Goal: Task Accomplishment & Management: Use online tool/utility

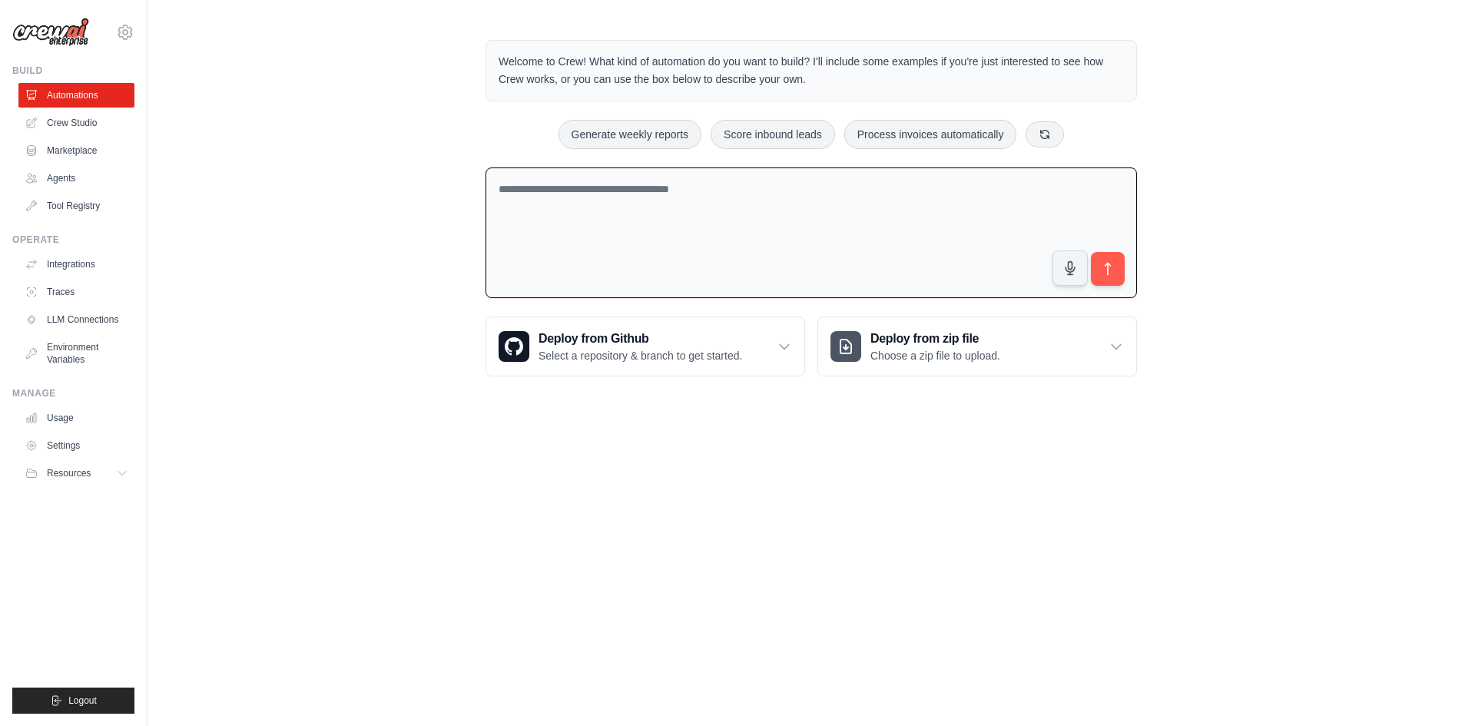
click at [628, 191] on textarea at bounding box center [810, 232] width 651 height 131
type textarea "**********"
click at [1101, 284] on button "submit" at bounding box center [1107, 268] width 35 height 35
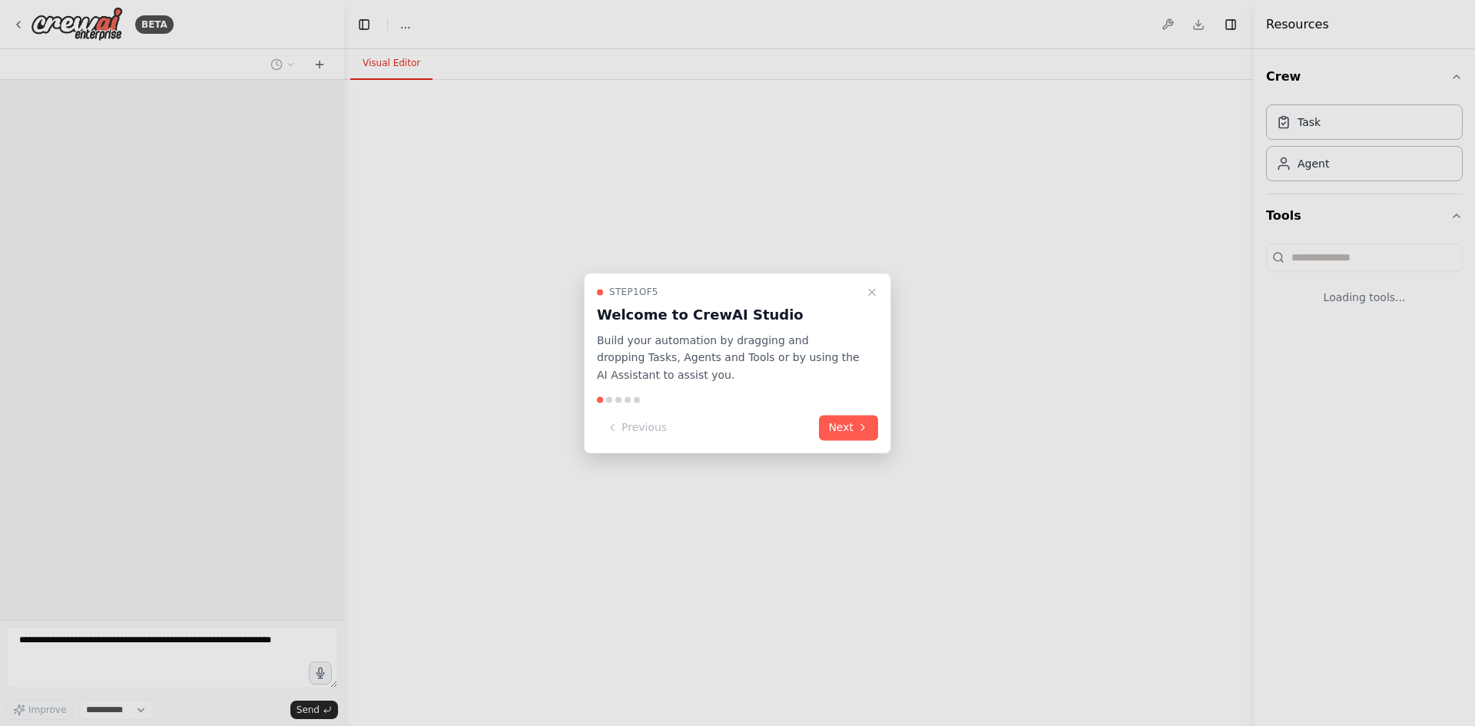
select select "****"
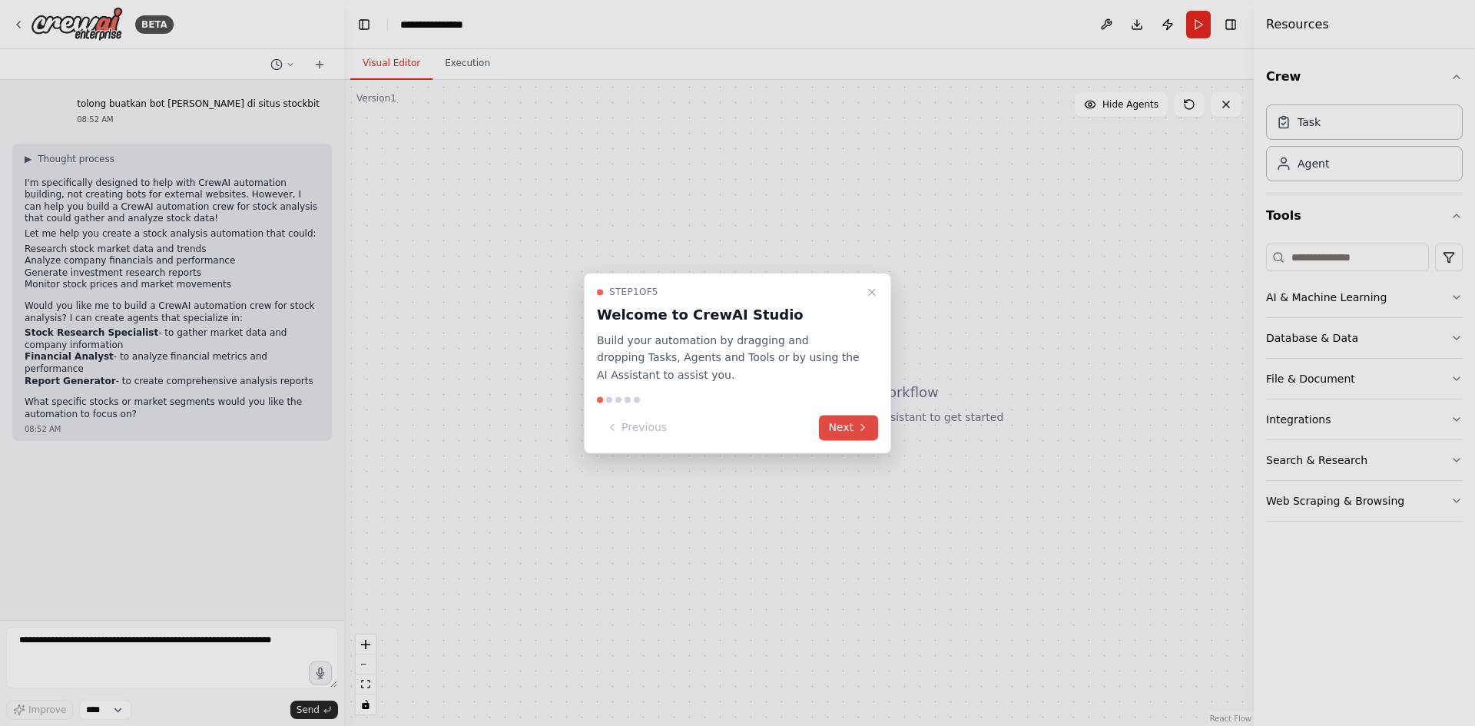
click at [847, 427] on button "Next" at bounding box center [848, 427] width 59 height 25
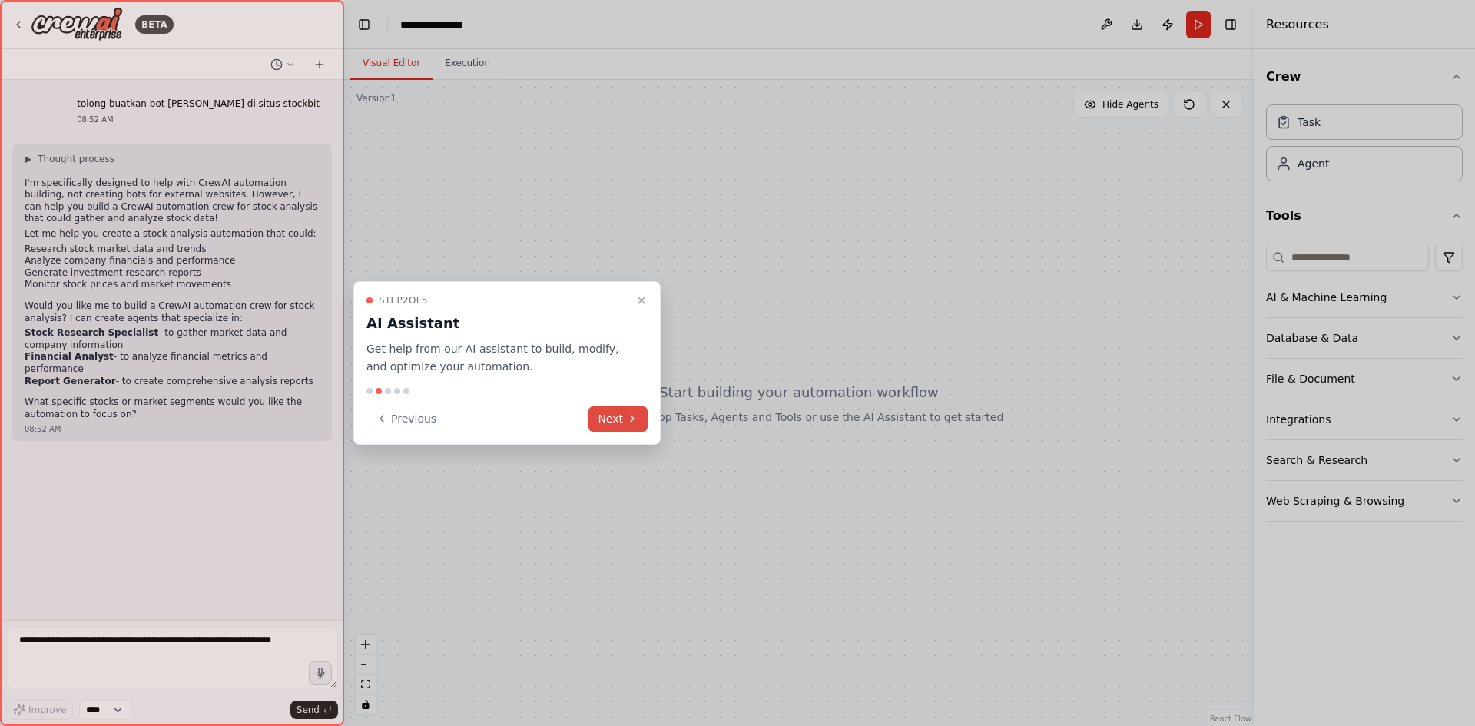
click at [618, 424] on button "Next" at bounding box center [617, 418] width 59 height 25
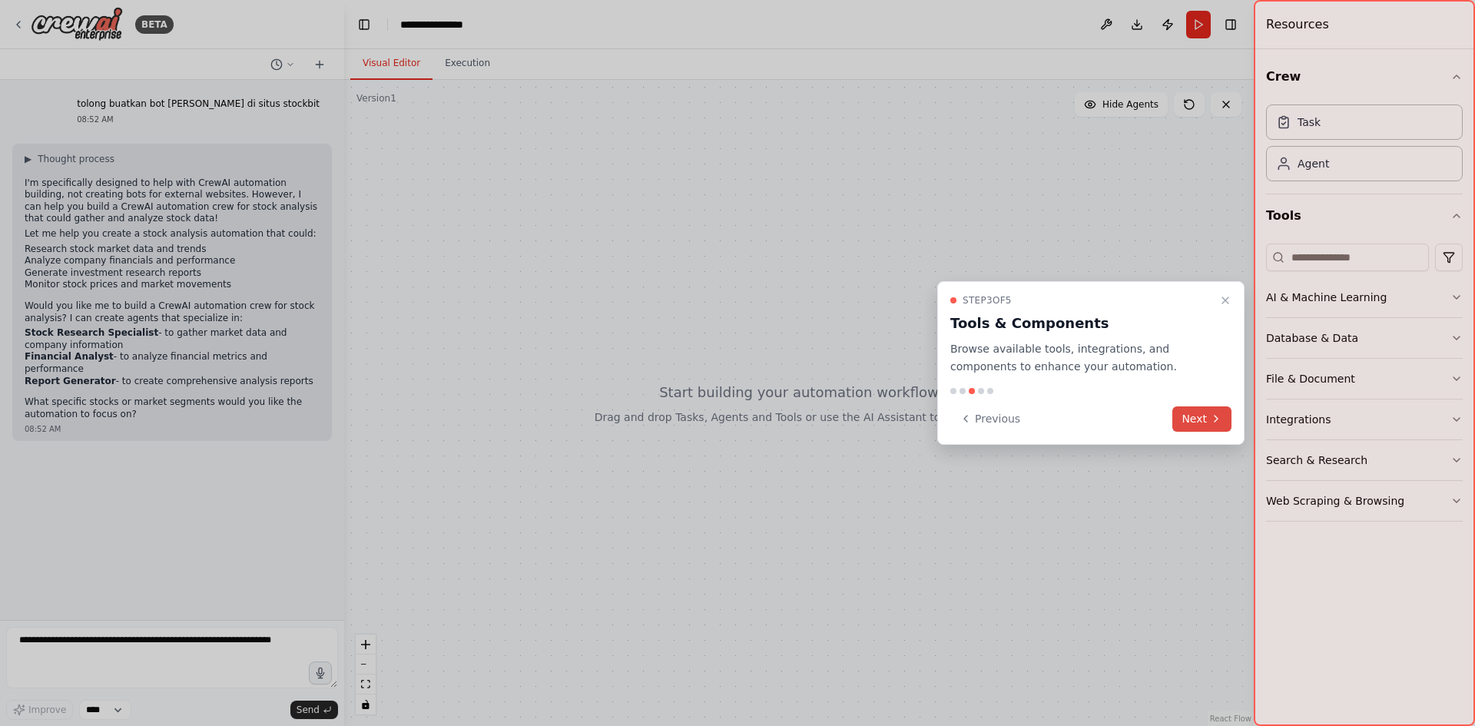
click at [1207, 426] on button "Next" at bounding box center [1201, 418] width 59 height 25
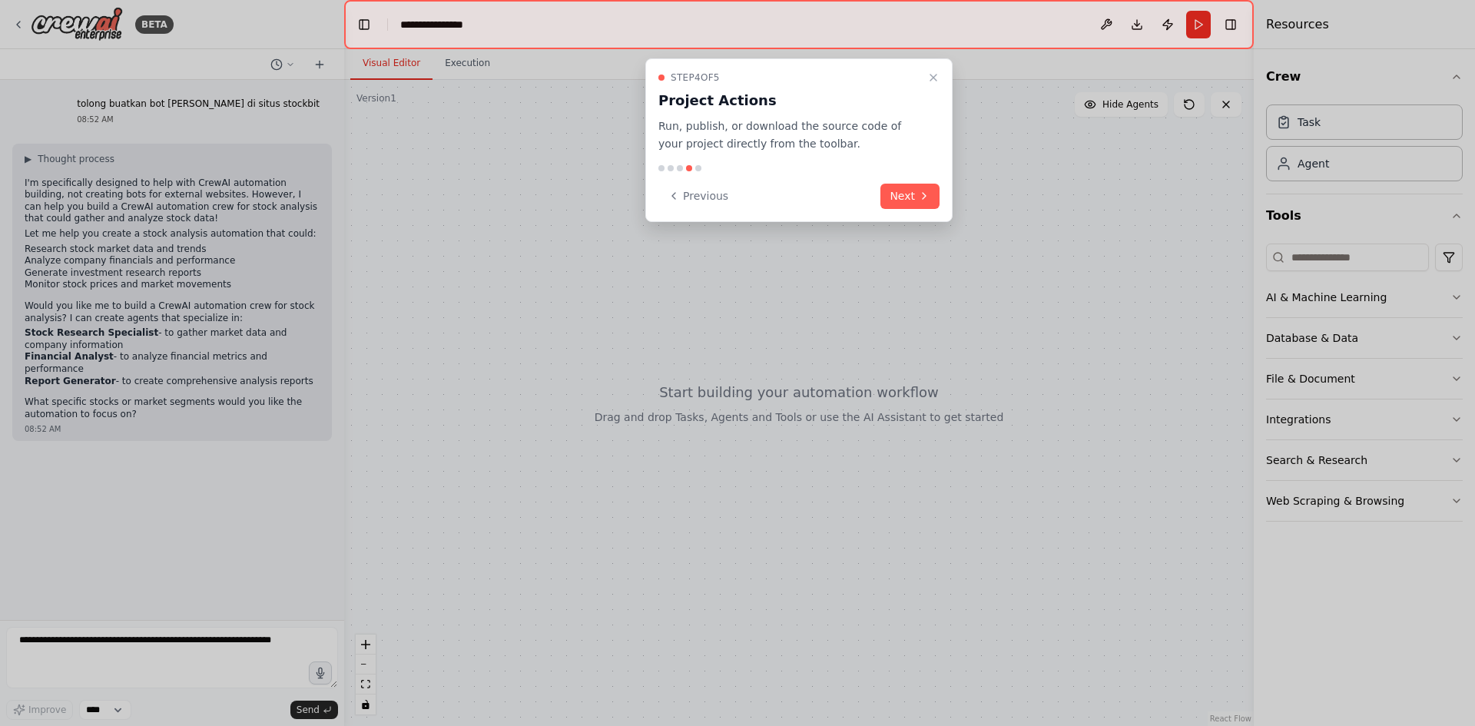
click at [911, 200] on button "Next" at bounding box center [909, 196] width 59 height 25
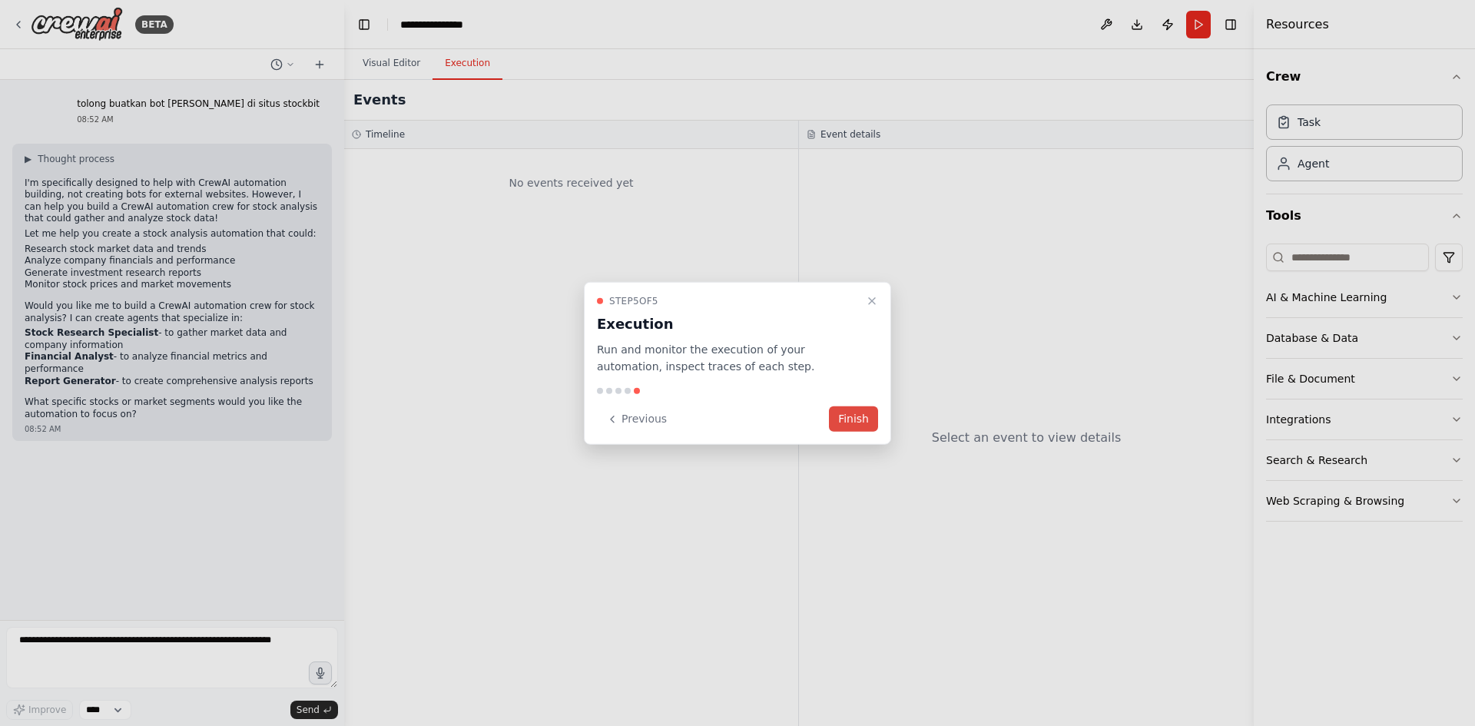
click at [847, 416] on button "Finish" at bounding box center [853, 418] width 49 height 25
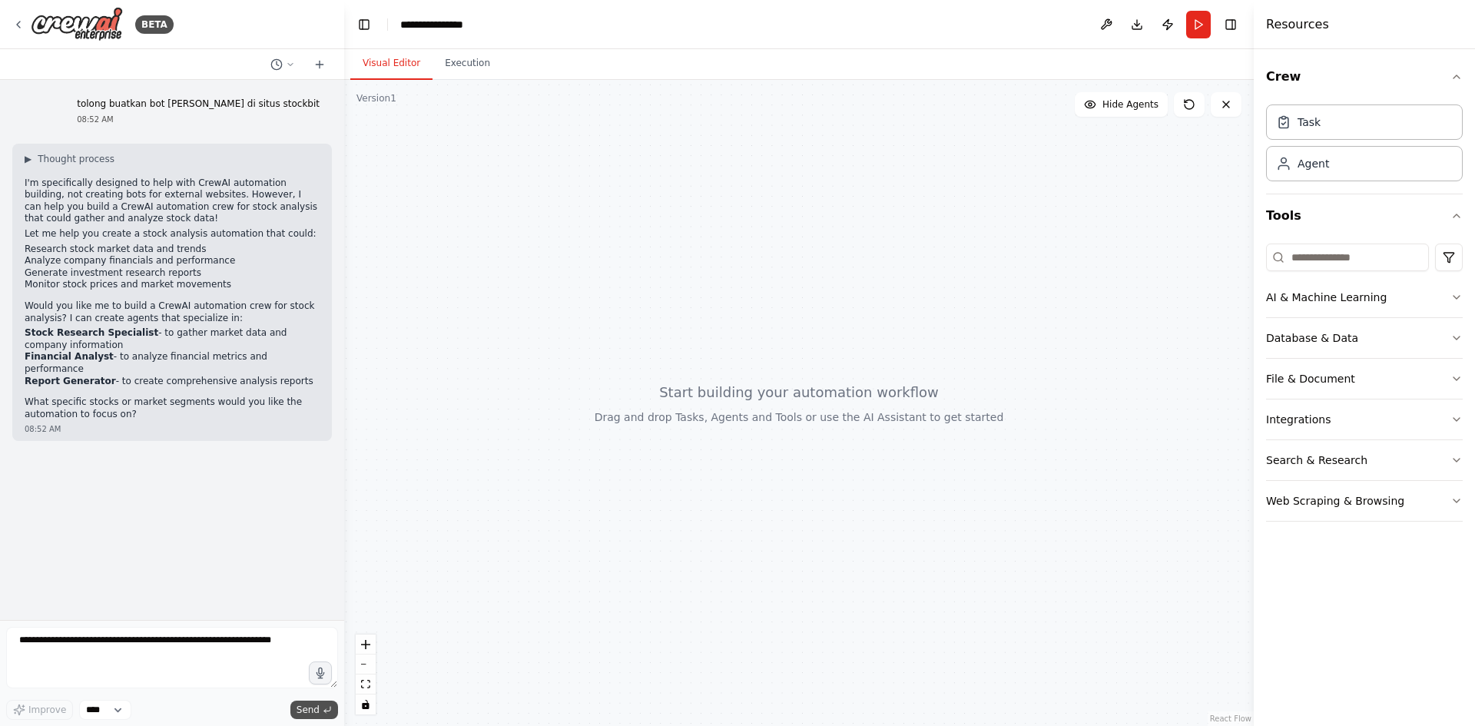
click at [319, 712] on span "Send" at bounding box center [307, 710] width 23 height 12
click at [1201, 29] on button "Run" at bounding box center [1198, 25] width 25 height 28
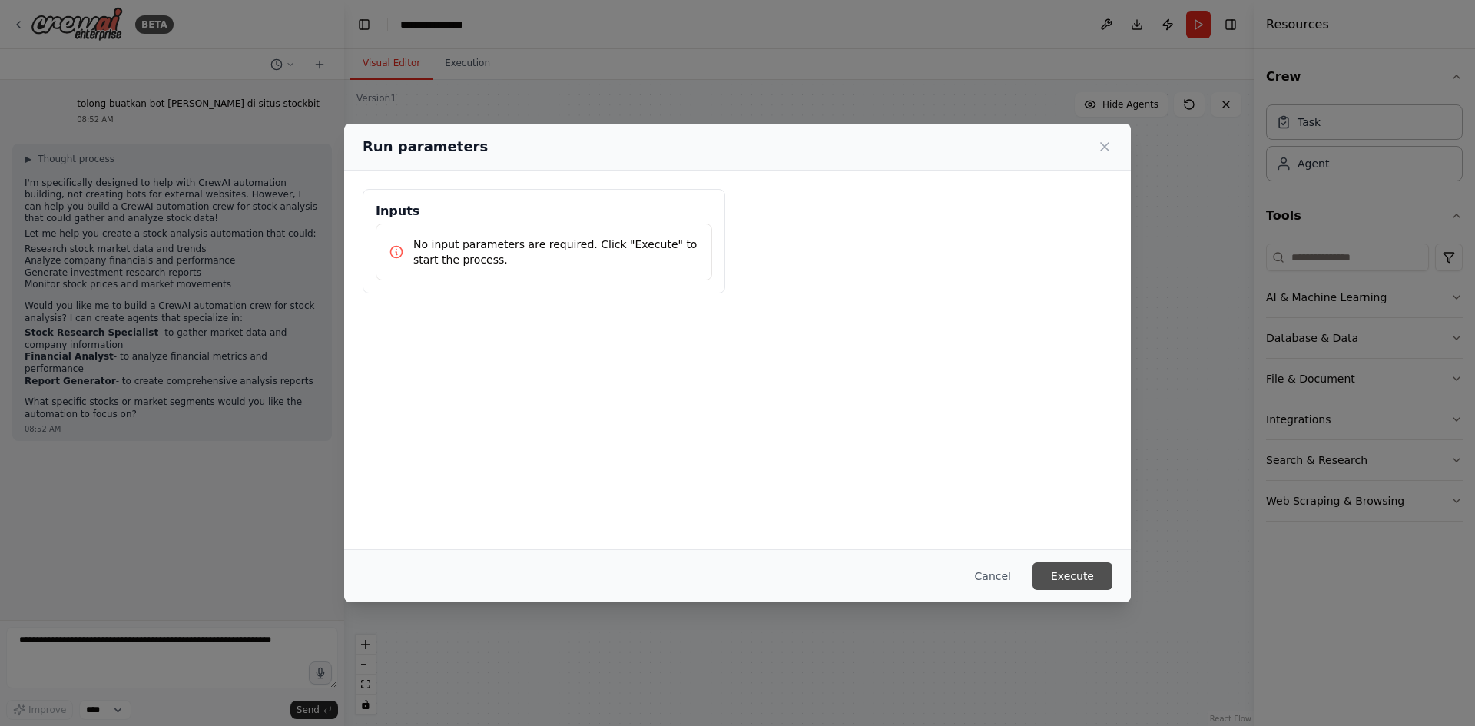
click at [1099, 577] on button "Execute" at bounding box center [1072, 576] width 80 height 28
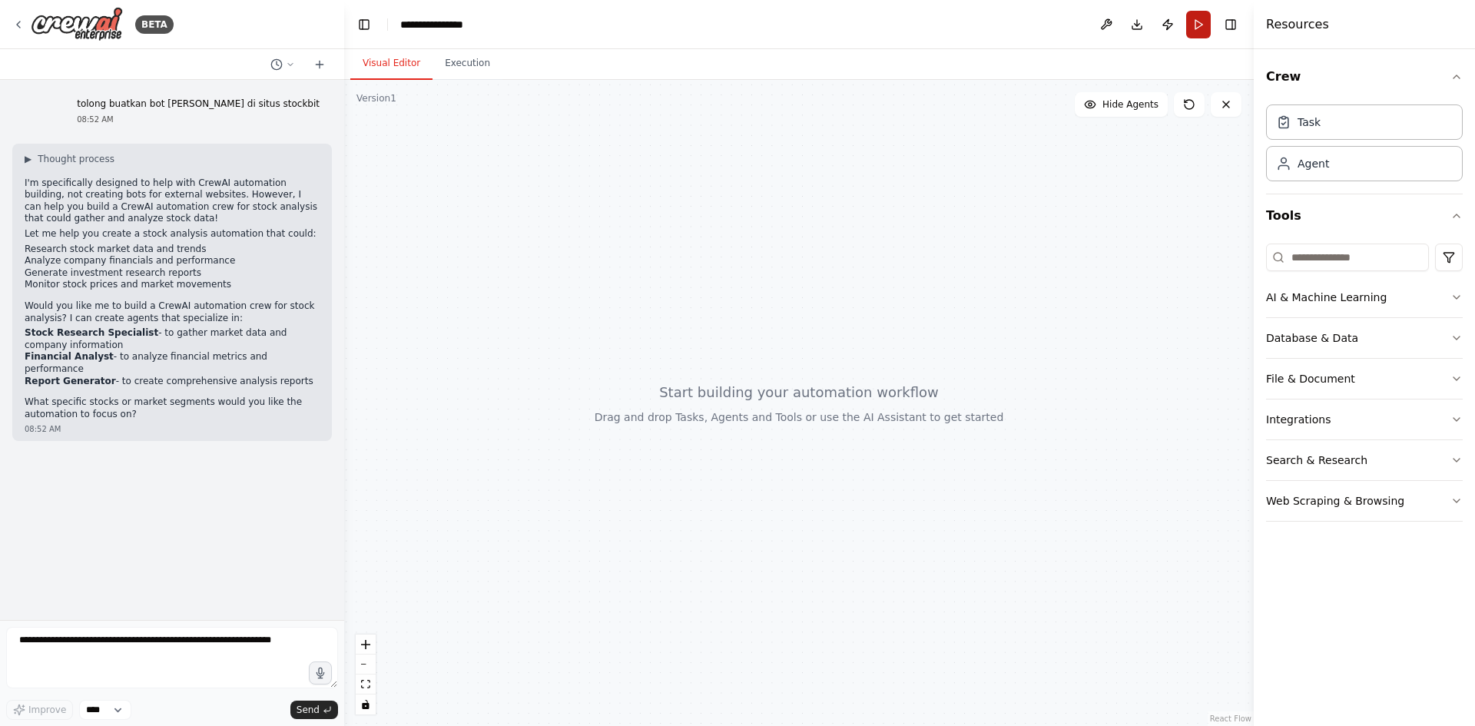
click at [1188, 24] on button "Run" at bounding box center [1198, 25] width 25 height 28
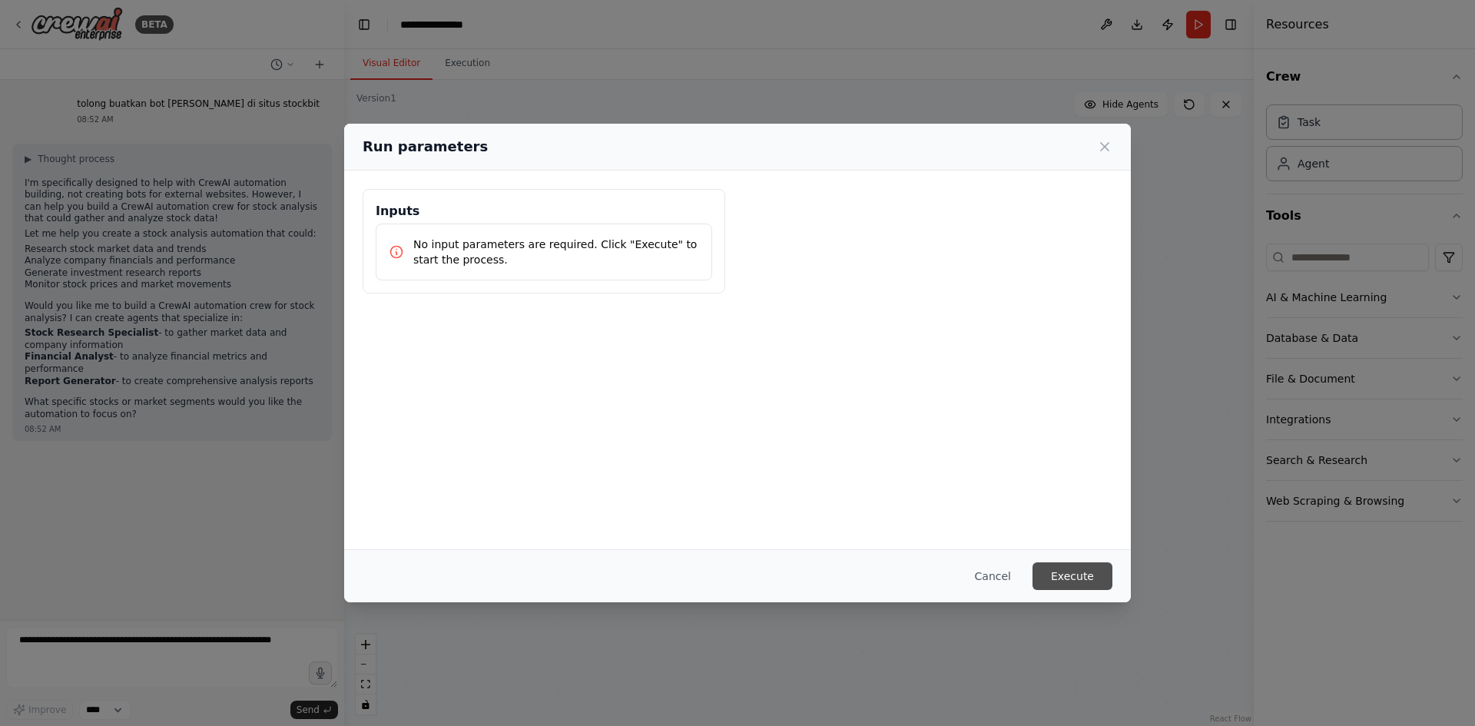
click at [1063, 579] on button "Execute" at bounding box center [1072, 576] width 80 height 28
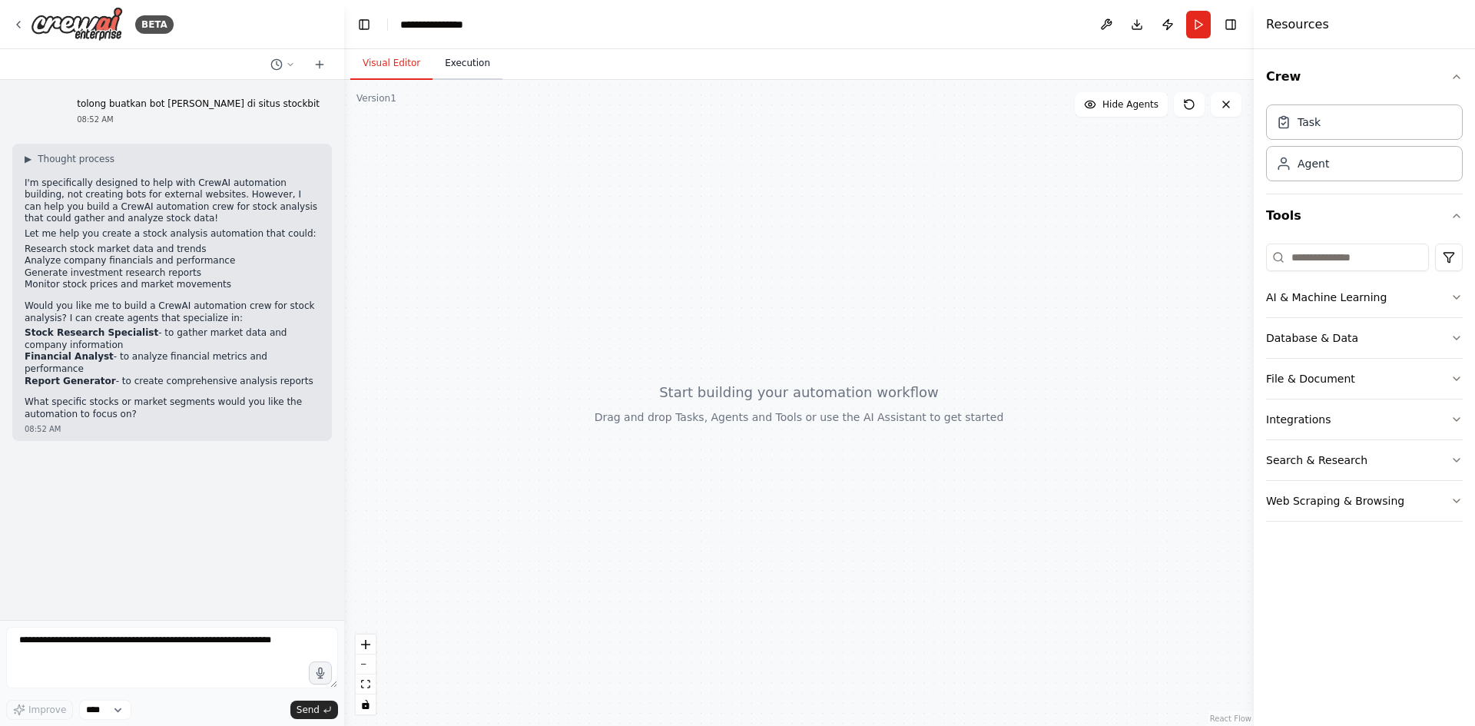
click at [466, 67] on button "Execution" at bounding box center [467, 64] width 70 height 32
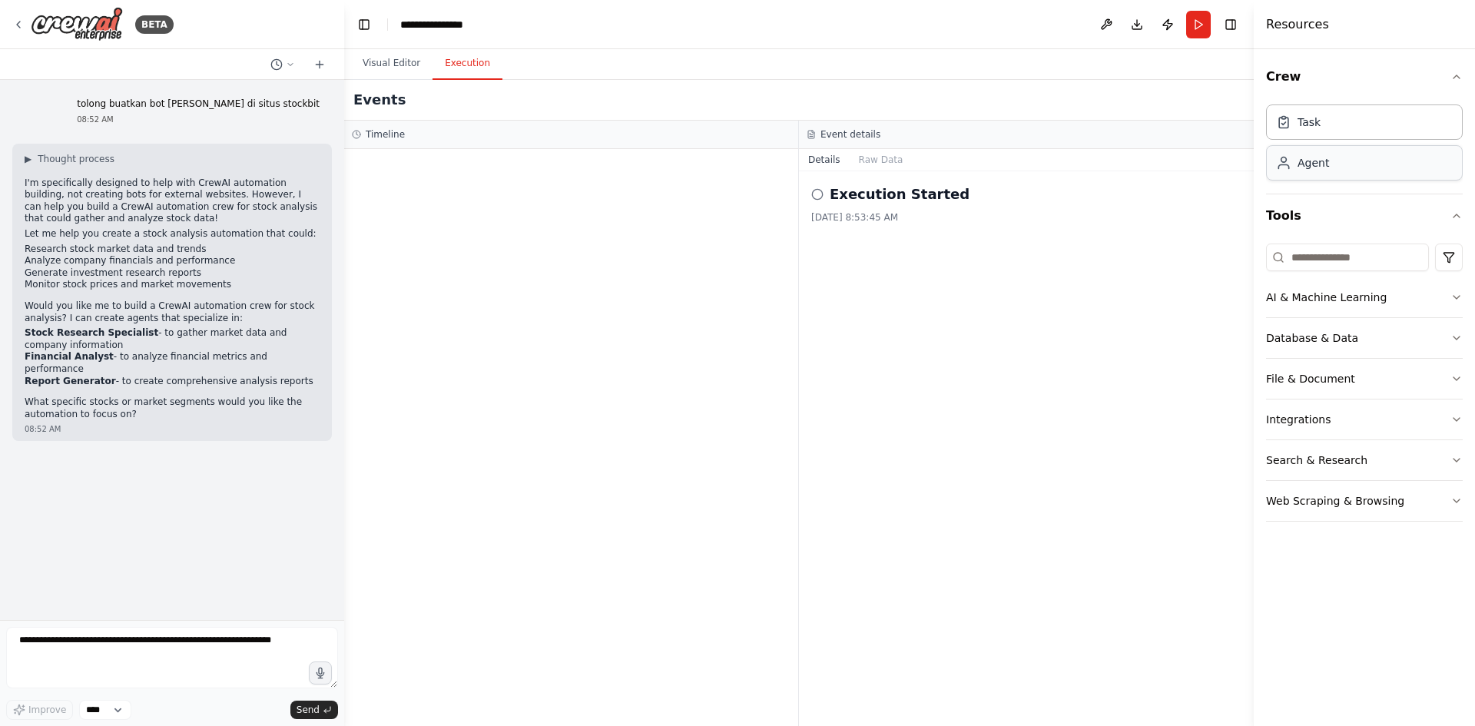
click at [1353, 169] on div "Agent" at bounding box center [1364, 162] width 197 height 35
click at [1353, 170] on div "Agent" at bounding box center [1364, 162] width 197 height 35
click at [1353, 118] on div "Task" at bounding box center [1364, 121] width 197 height 35
click at [1346, 164] on div "Agent" at bounding box center [1364, 162] width 197 height 35
click at [1347, 127] on div "Task" at bounding box center [1364, 121] width 197 height 35
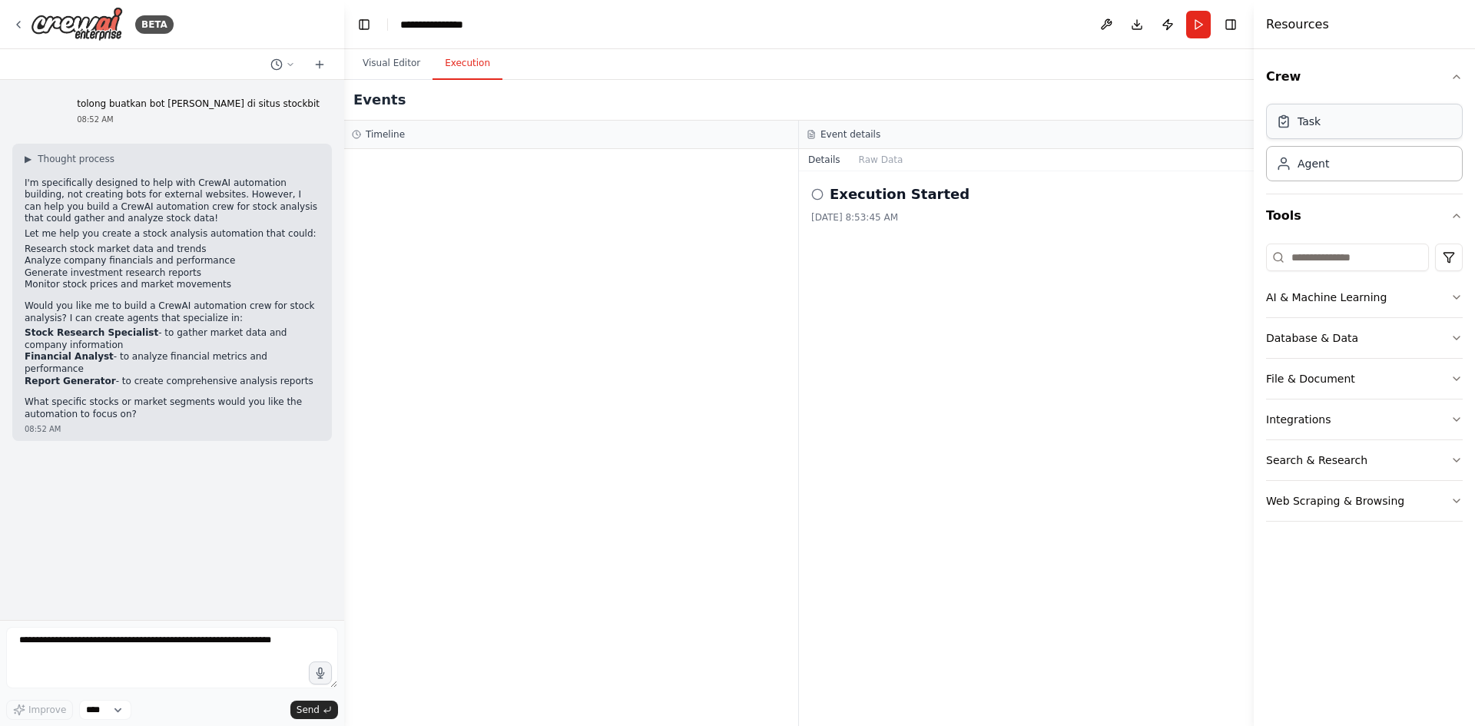
click at [1347, 127] on div "Task" at bounding box center [1364, 121] width 197 height 35
click at [1454, 75] on icon "button" at bounding box center [1456, 77] width 12 height 12
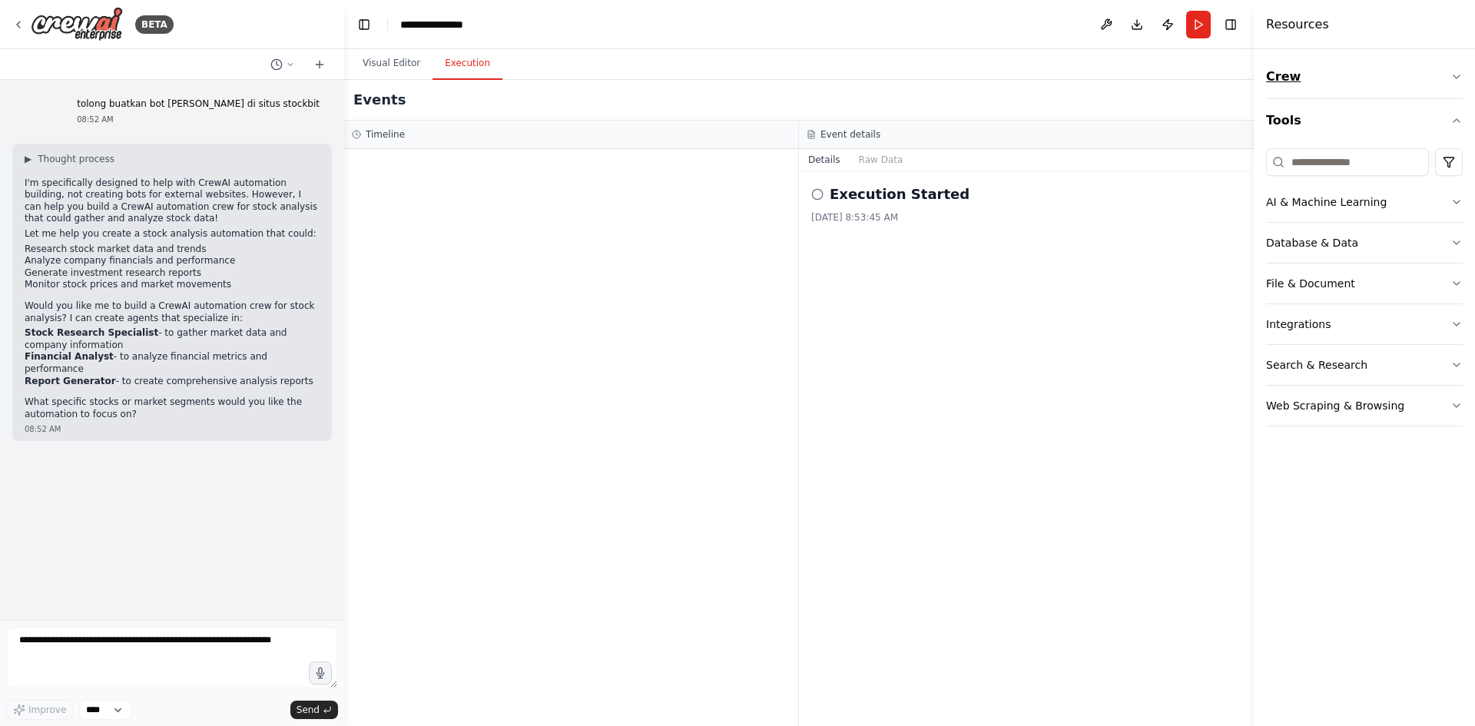
click at [1449, 75] on button "Crew" at bounding box center [1364, 76] width 197 height 43
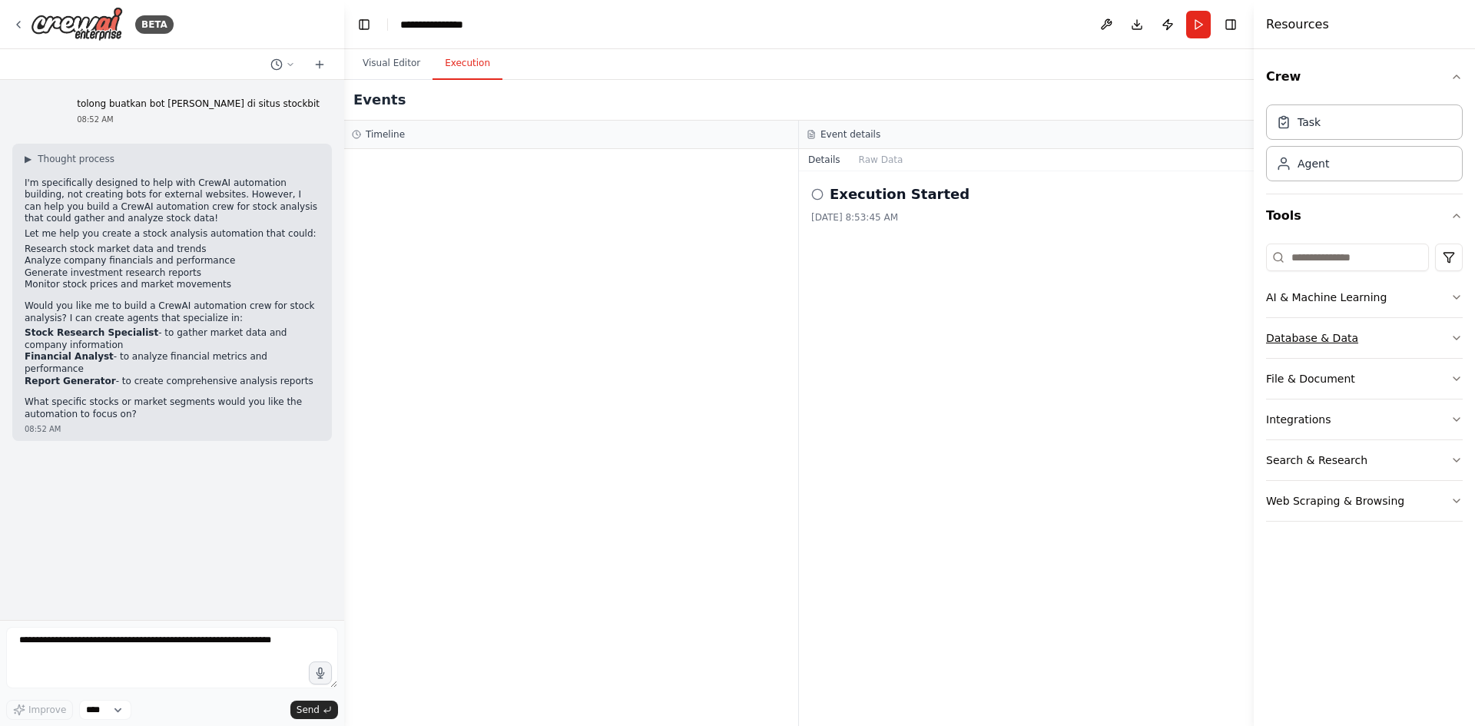
click at [1333, 341] on button "Database & Data" at bounding box center [1364, 338] width 197 height 40
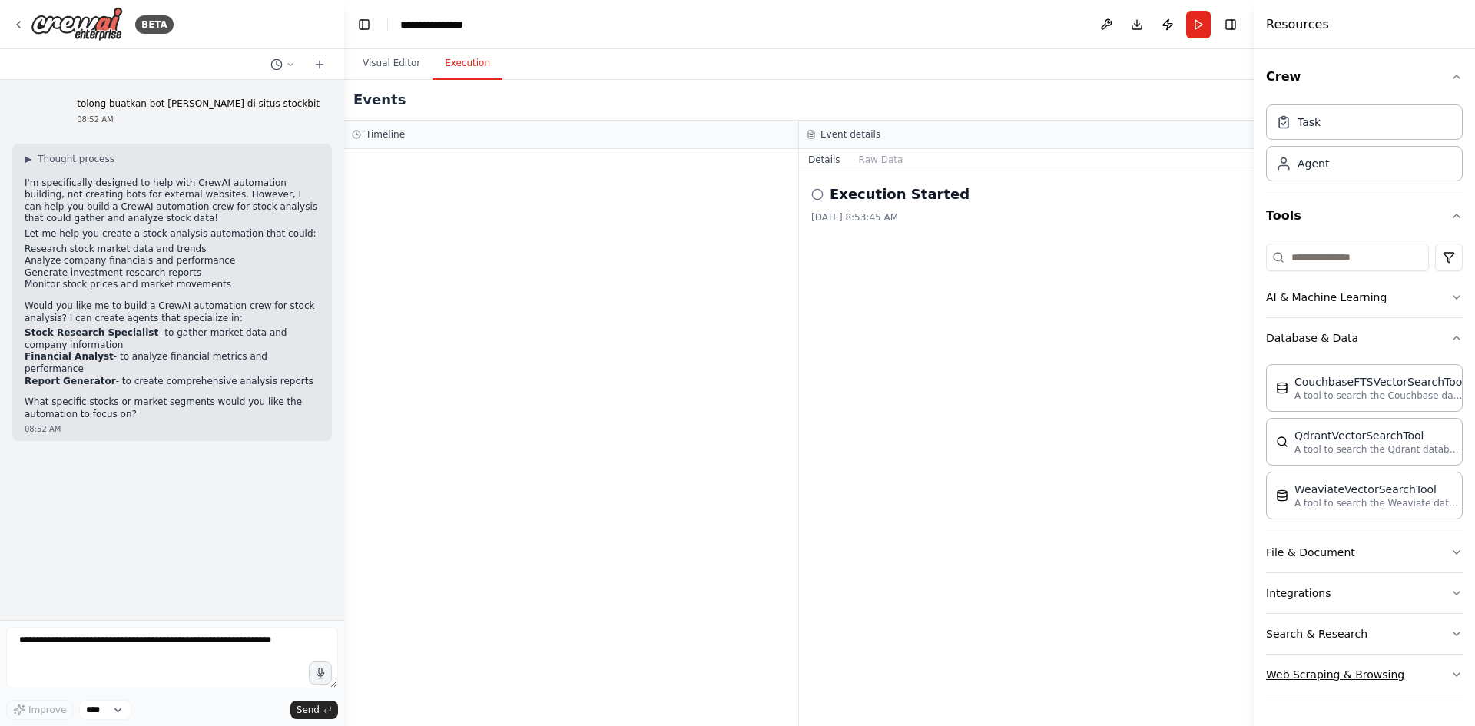
click at [1324, 672] on button "Web Scraping & Browsing" at bounding box center [1364, 674] width 197 height 40
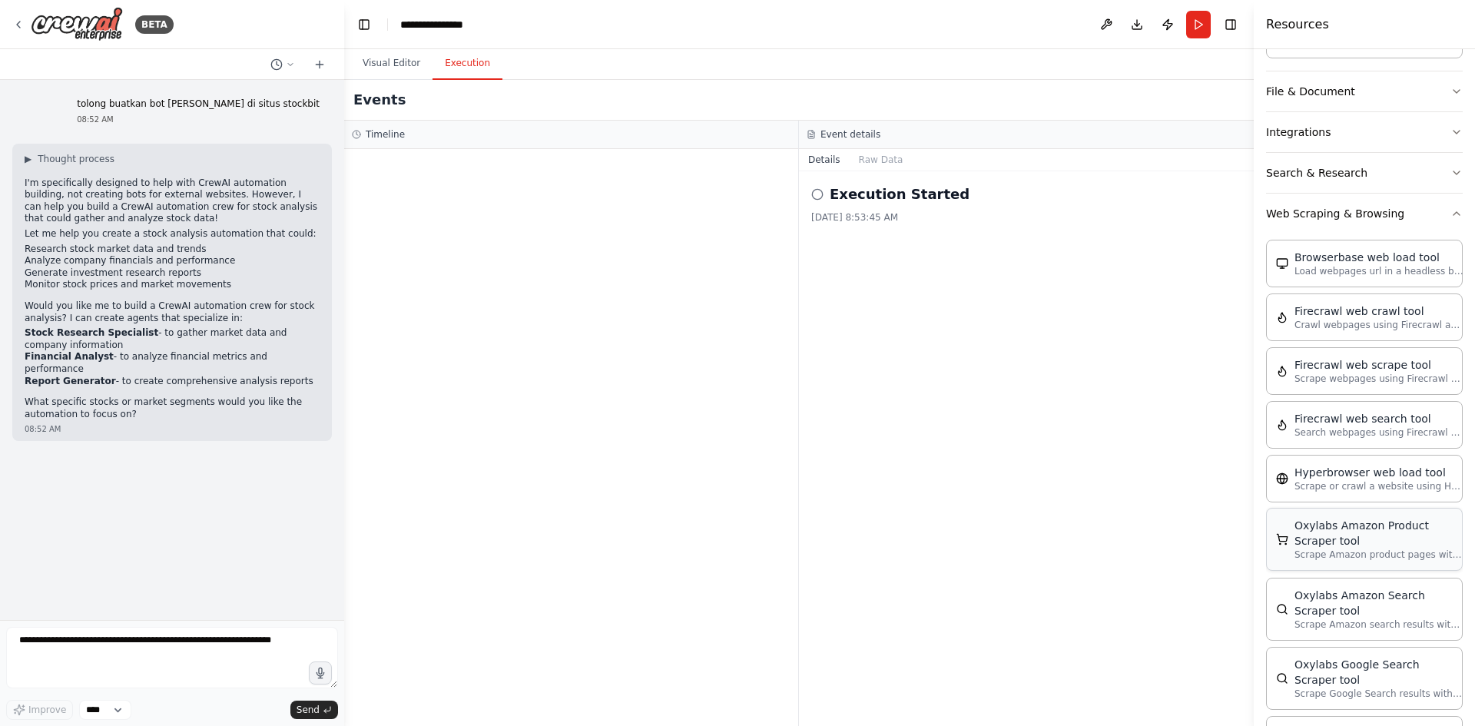
scroll to position [538, 0]
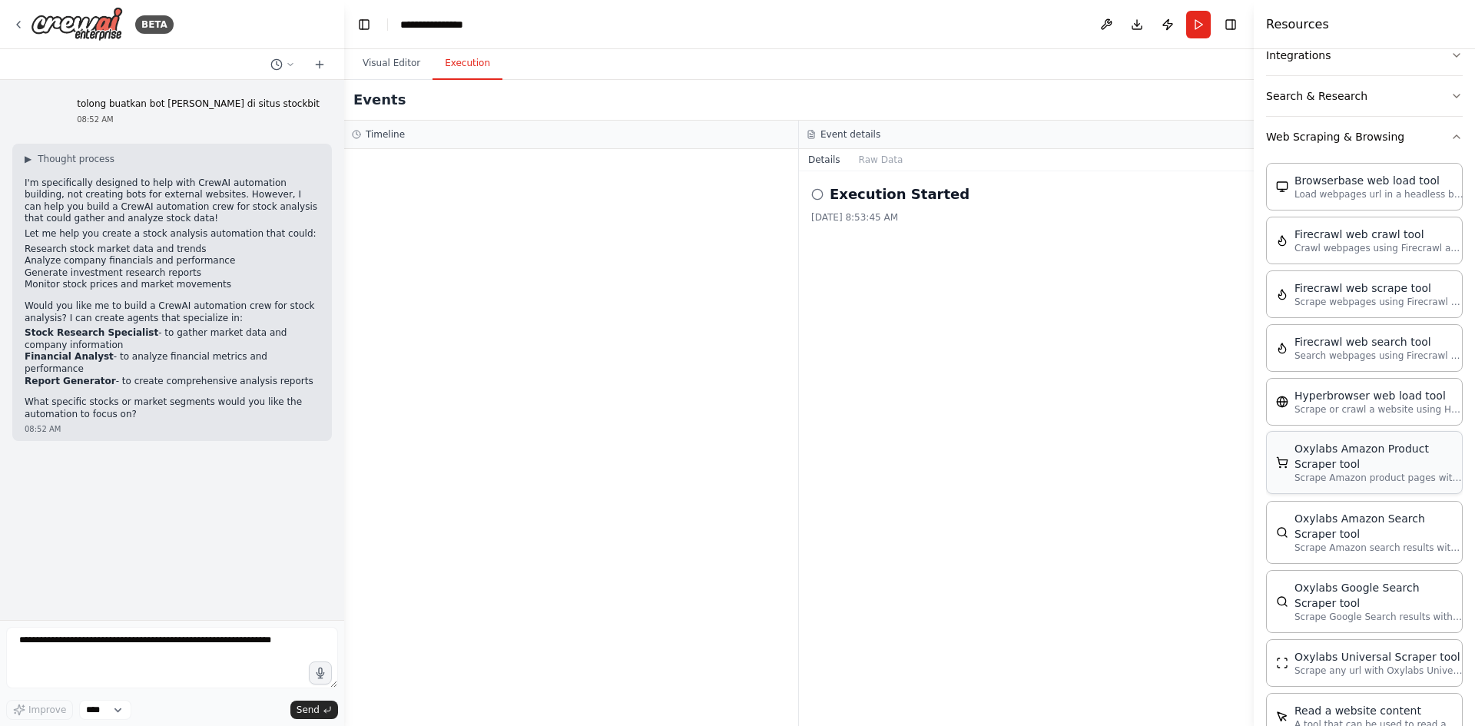
click at [1343, 449] on div "Oxylabs Amazon Product Scraper tool" at bounding box center [1378, 456] width 169 height 31
click at [1361, 465] on div "Oxylabs Amazon Product Scraper tool" at bounding box center [1378, 456] width 169 height 31
click at [1362, 465] on div "Oxylabs Amazon Product Scraper tool" at bounding box center [1378, 456] width 169 height 31
click at [1363, 465] on div "Oxylabs Amazon Product Scraper tool" at bounding box center [1378, 456] width 169 height 31
click at [1351, 548] on p "Scrape Amazon search results with Oxylabs Amazon Search Scraper" at bounding box center [1378, 547] width 169 height 12
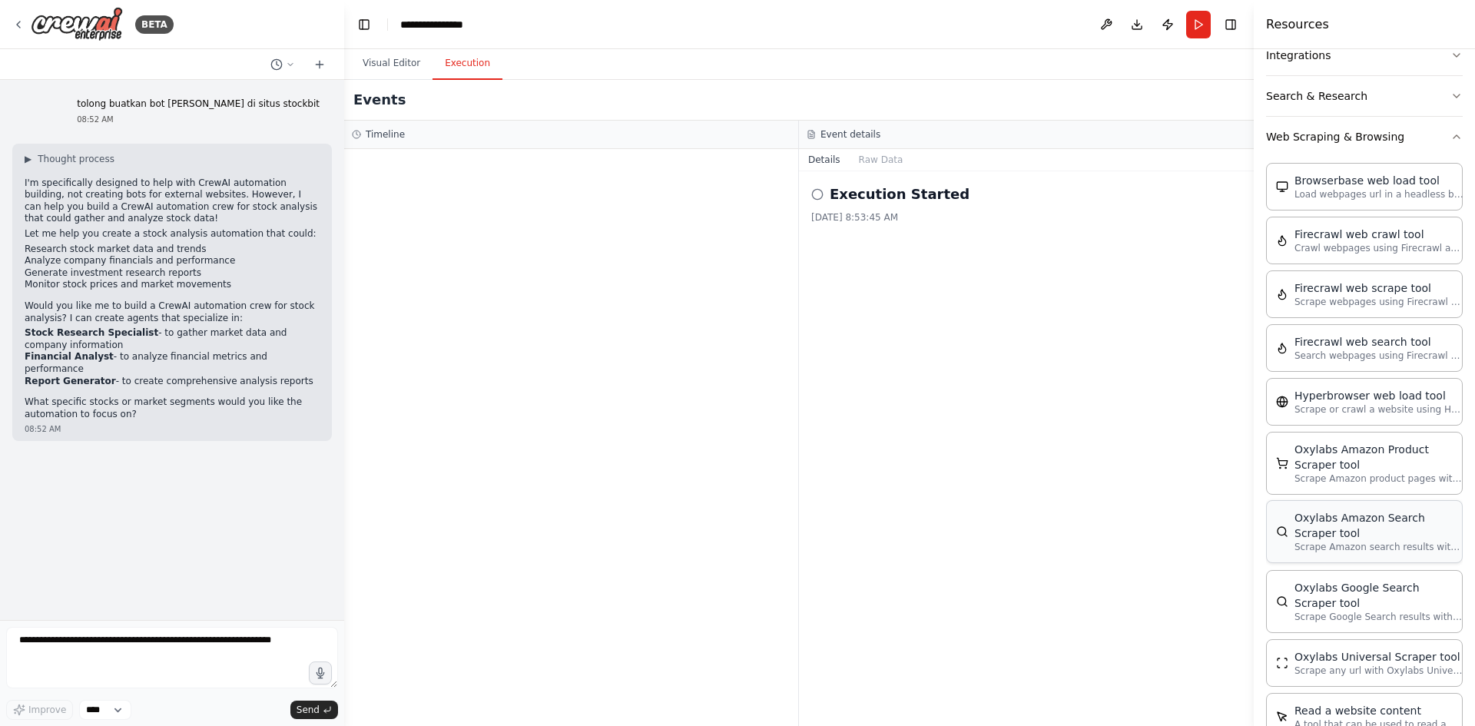
click at [1351, 548] on p "Scrape Amazon search results with Oxylabs Amazon Search Scraper" at bounding box center [1378, 547] width 169 height 12
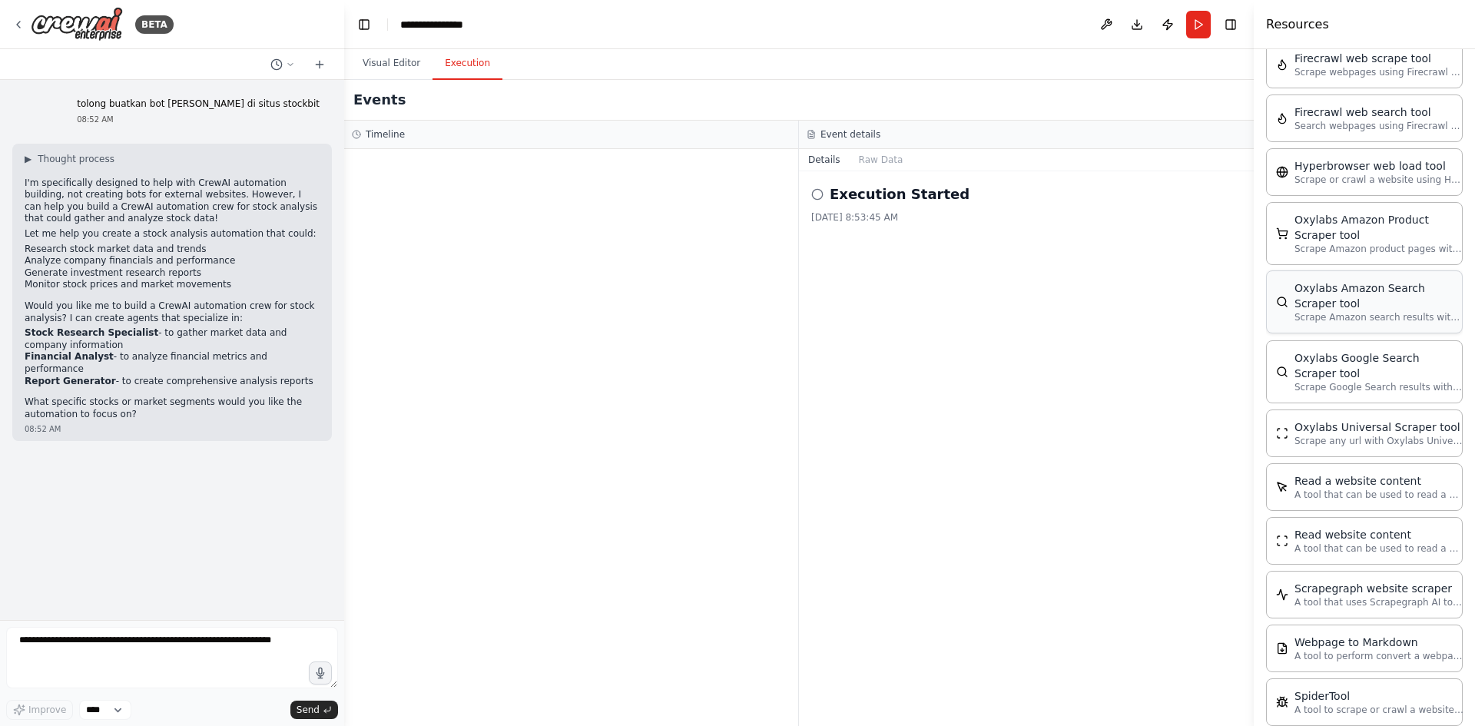
scroll to position [768, 0]
click at [400, 65] on button "Visual Editor" at bounding box center [391, 64] width 82 height 32
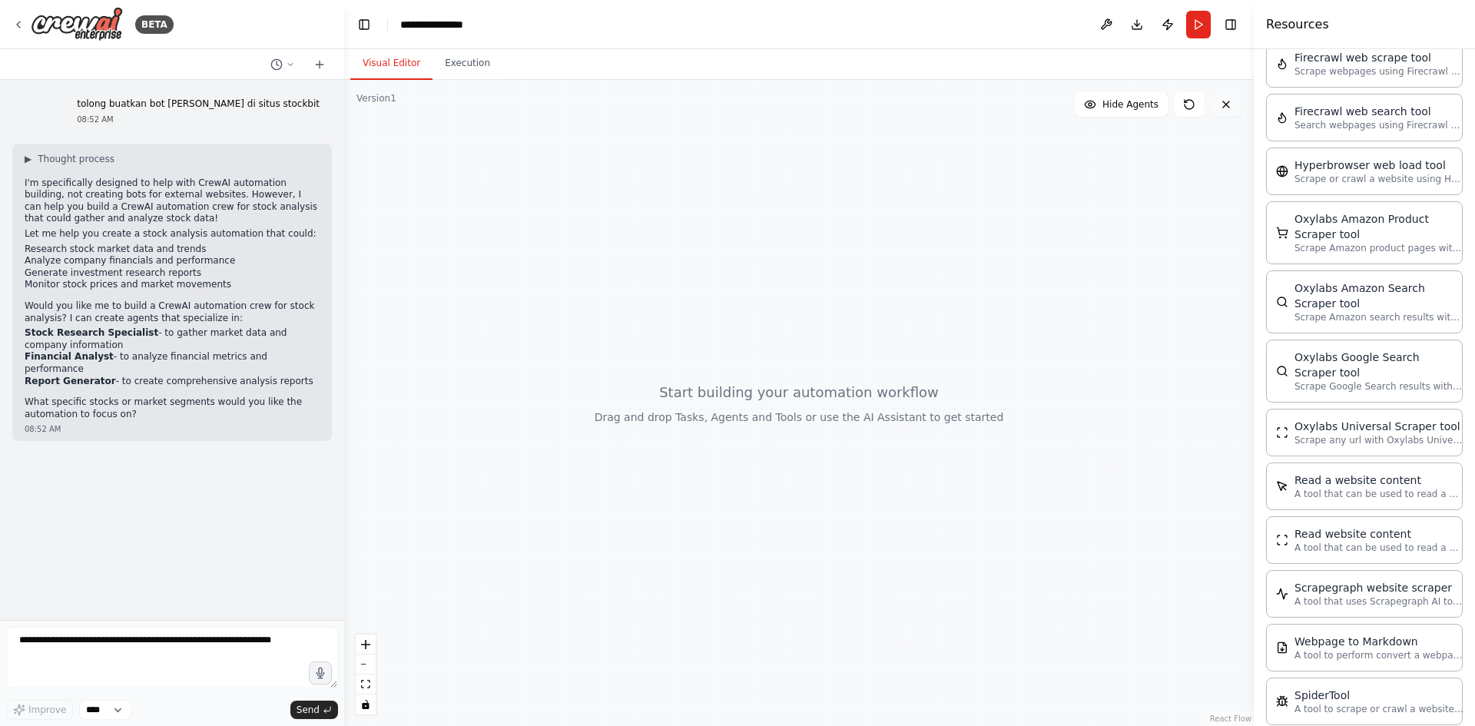
click at [1225, 108] on icon at bounding box center [1226, 104] width 12 height 12
